Goal: Transaction & Acquisition: Purchase product/service

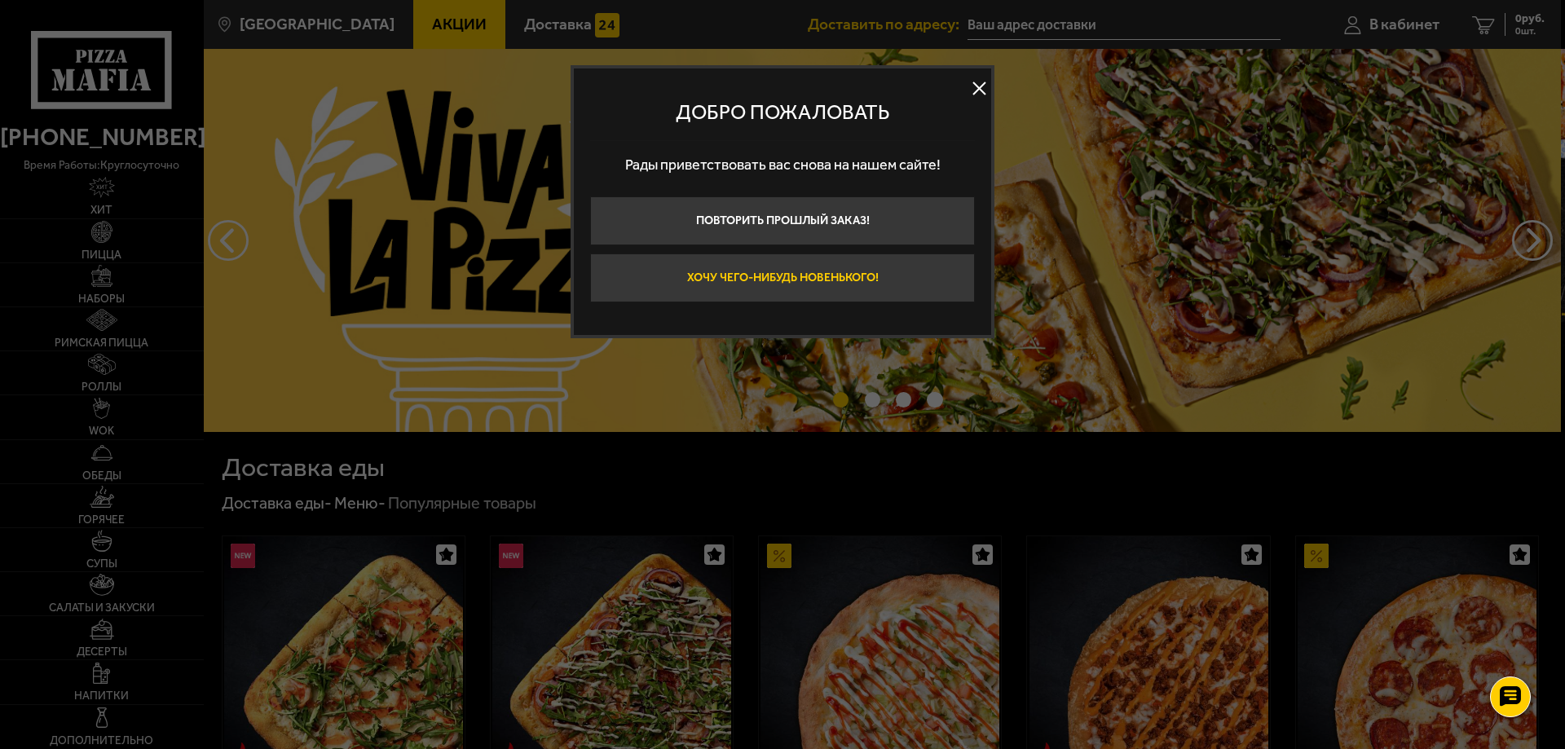
click at [778, 282] on button "Хочу чего-нибудь новенького!" at bounding box center [782, 277] width 385 height 49
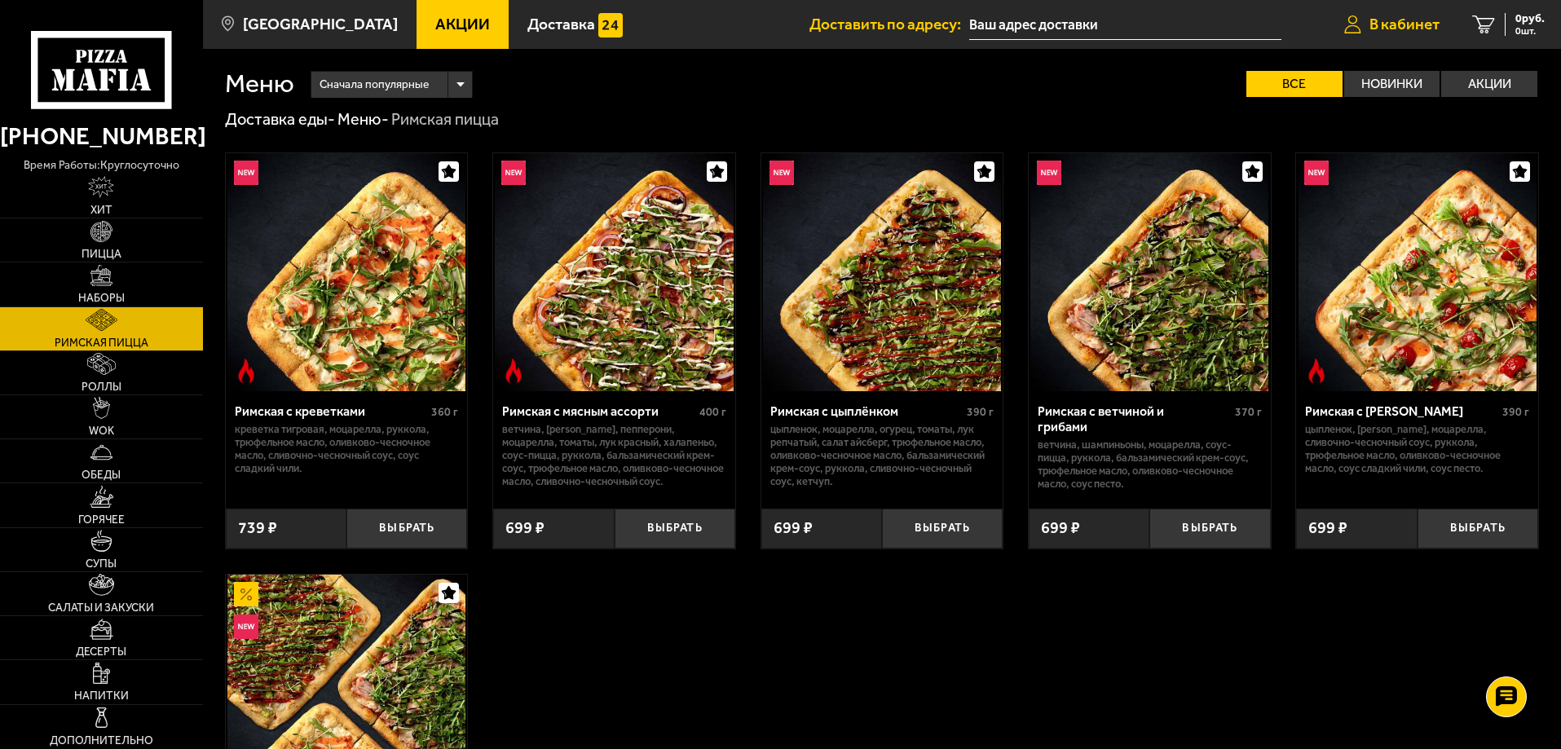
click at [1448, 26] on link "В кабинет" at bounding box center [1392, 24] width 128 height 49
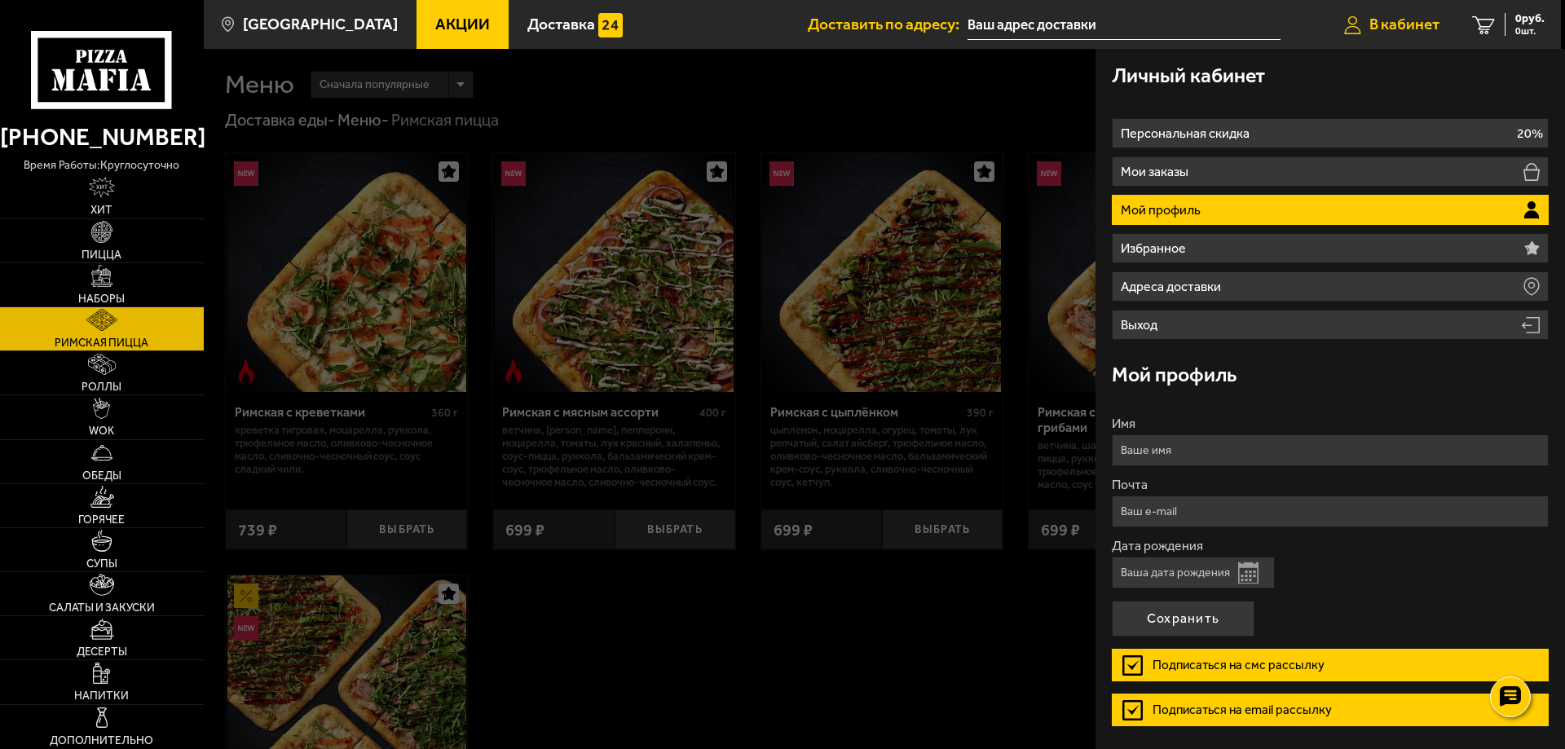
click at [1434, 20] on span "В кабинет" at bounding box center [1404, 23] width 70 height 15
click at [910, 608] on div at bounding box center [986, 423] width 1565 height 749
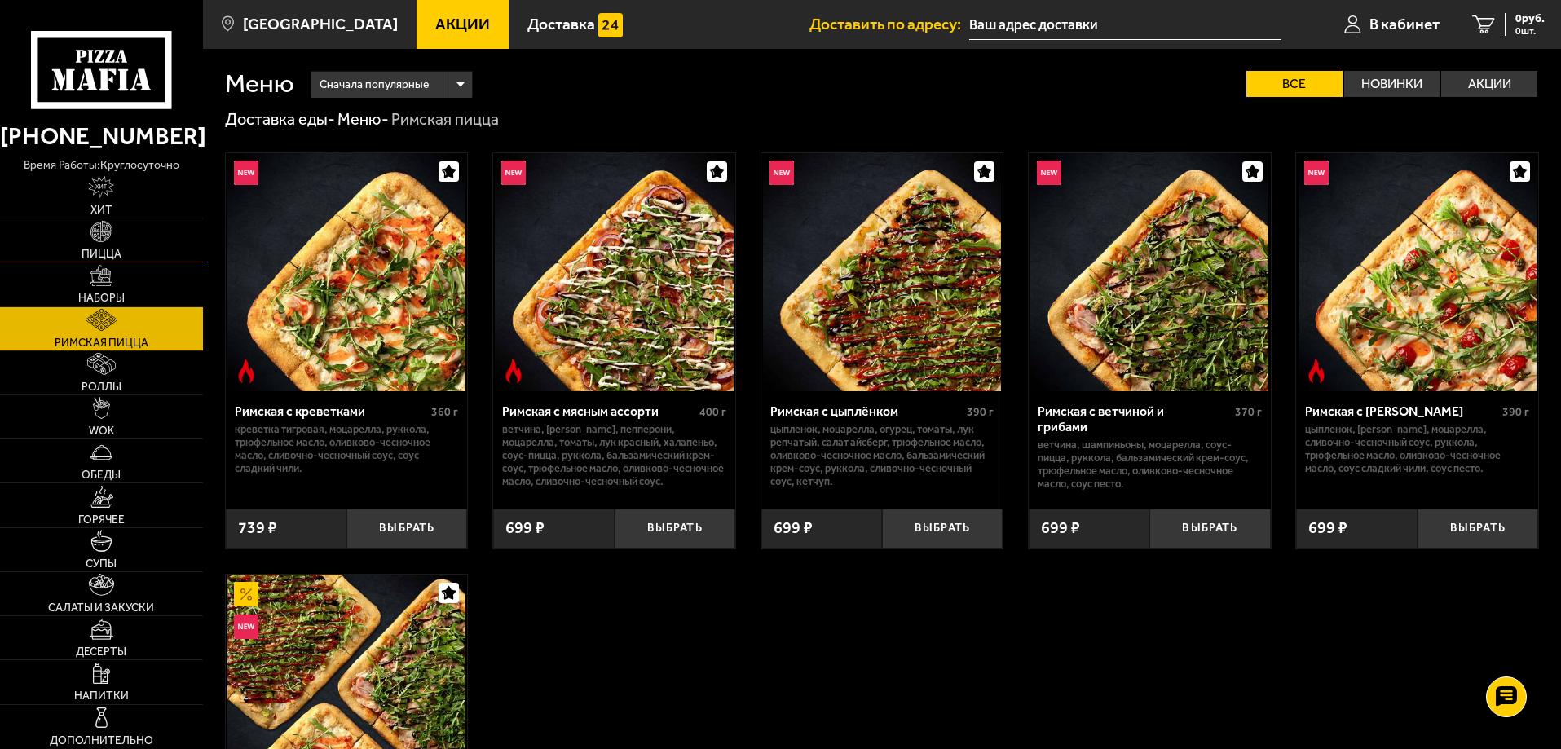
click at [101, 223] on img at bounding box center [101, 232] width 22 height 22
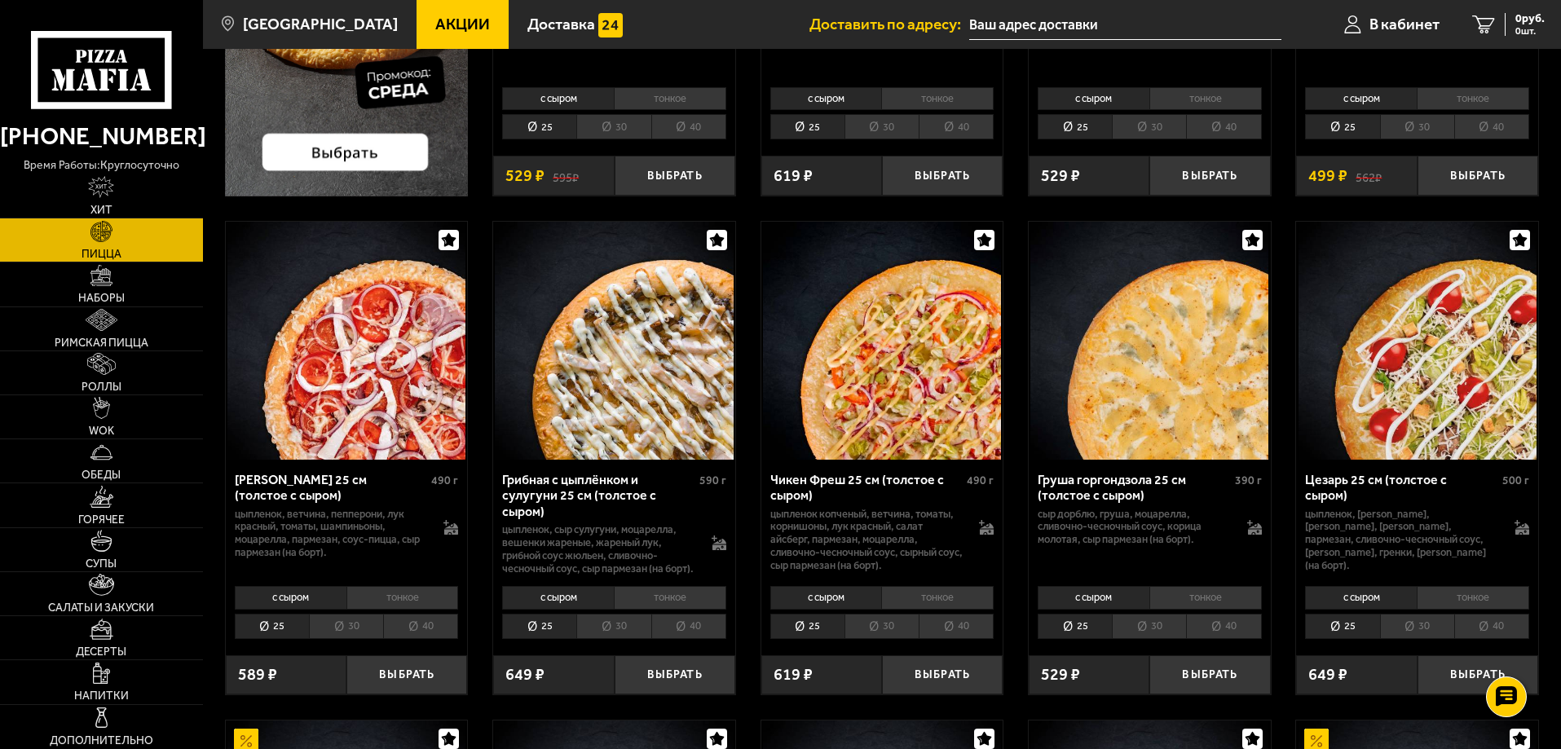
scroll to position [489, 0]
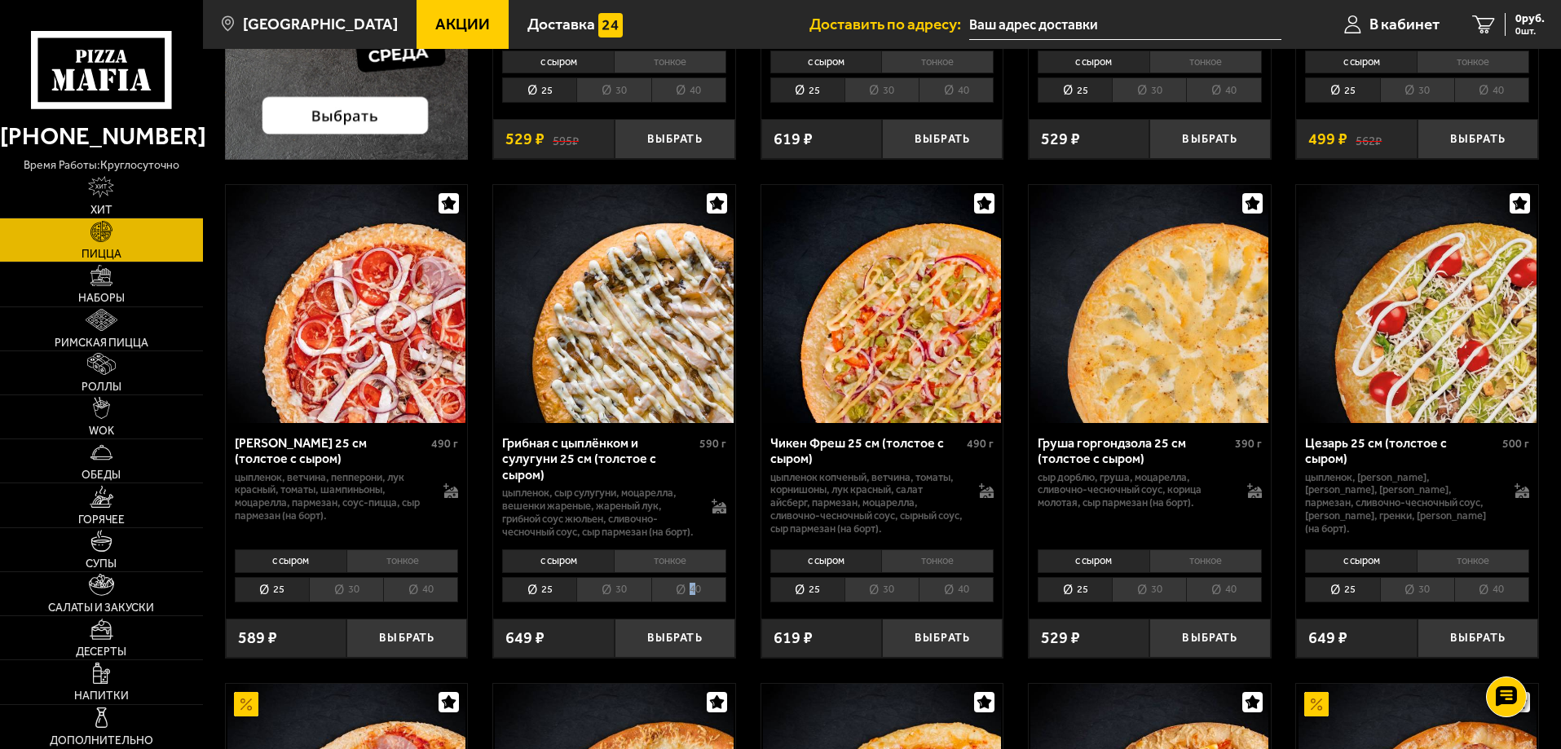
click at [698, 602] on li "40" at bounding box center [688, 589] width 75 height 25
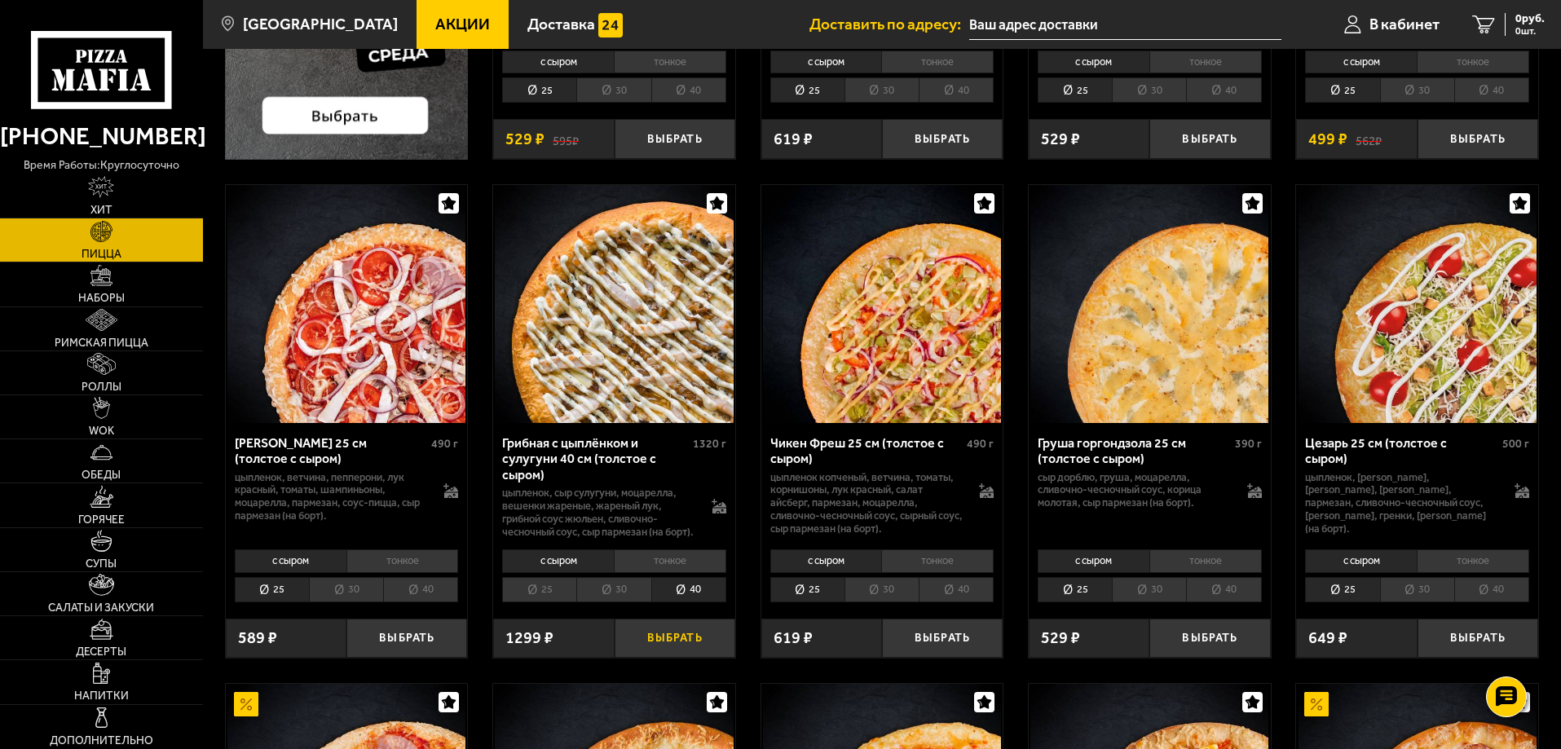
click at [694, 655] on button "Выбрать" at bounding box center [675, 639] width 121 height 40
click at [1492, 32] on div "1039 руб. 1 шт." at bounding box center [1514, 24] width 59 height 23
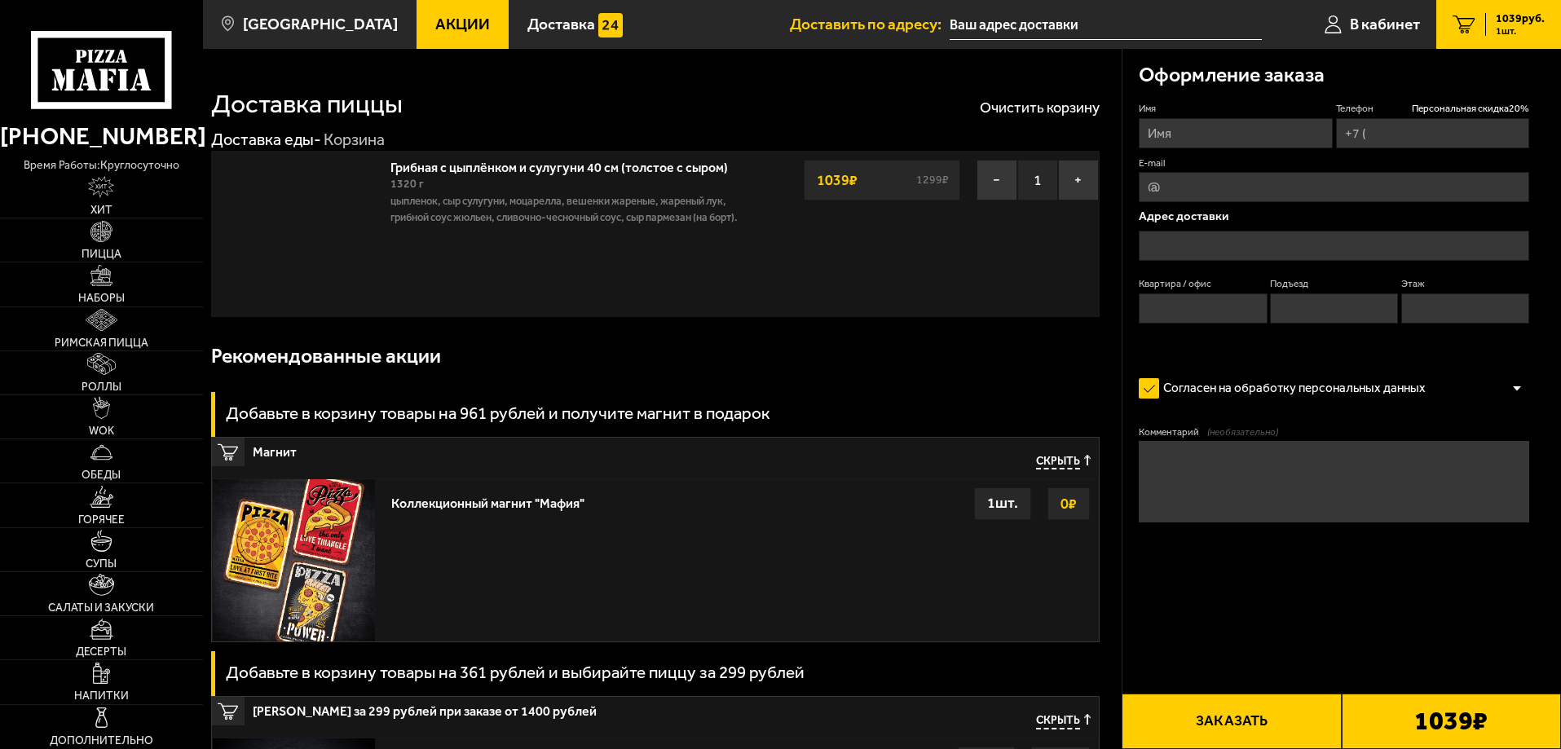
type input "[PHONE_NUMBER]"
type input "[STREET_ADDRESS][PERSON_NAME]"
type input "111"
type input "6"
type input "4"
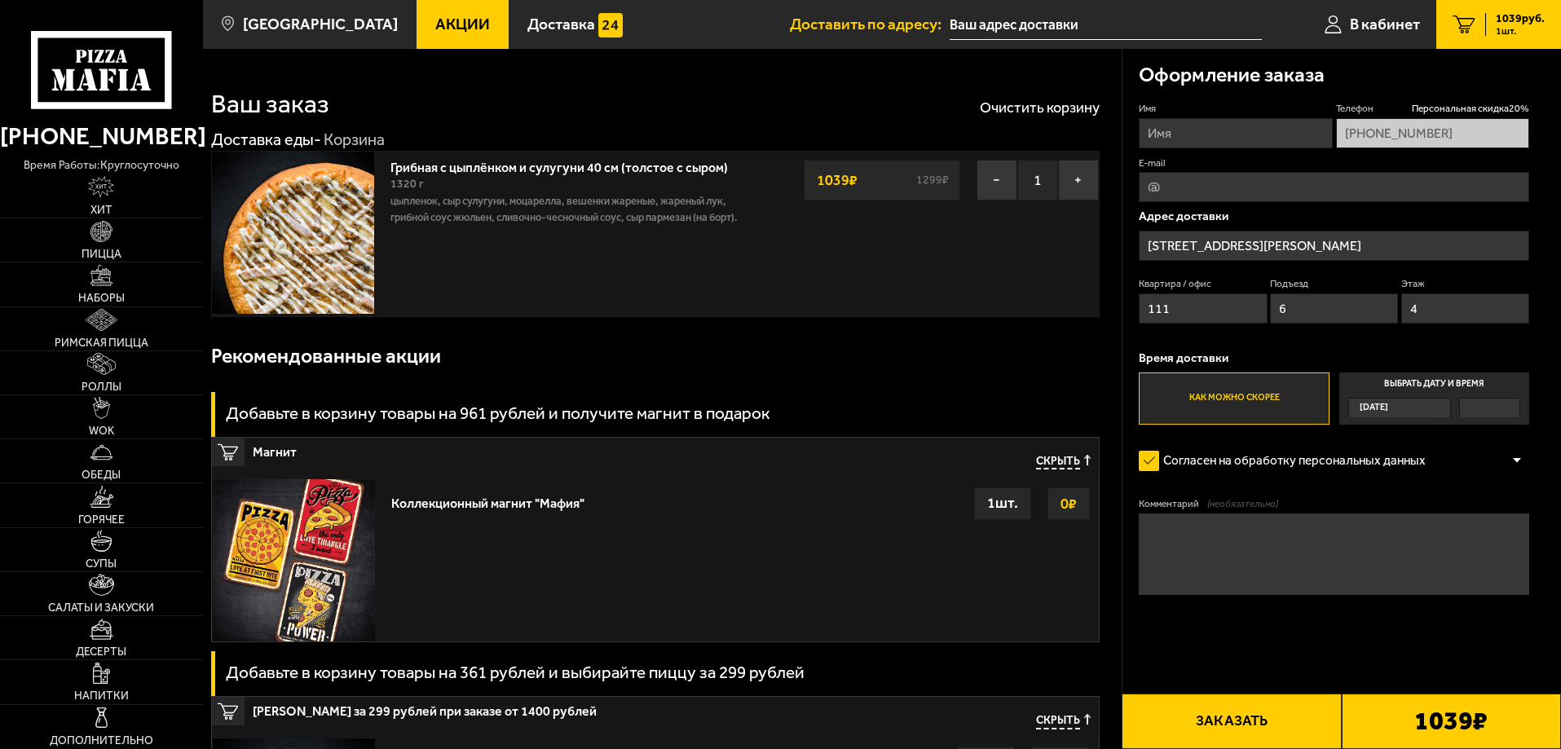
click at [1272, 532] on textarea "Комментарий (необязательно)" at bounding box center [1334, 554] width 390 height 82
type textarea "Д"
